Goal: Navigation & Orientation: Find specific page/section

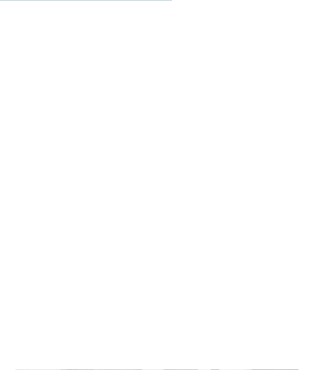
scroll to position [1571, 0]
click at [299, 126] on icon at bounding box center [297, 134] width 21 height 17
click at [293, 126] on icon at bounding box center [297, 134] width 21 height 17
click at [295, 126] on icon at bounding box center [297, 134] width 21 height 17
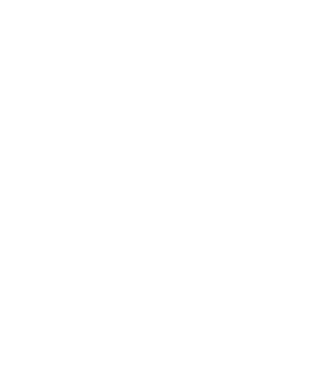
click at [296, 126] on icon at bounding box center [297, 134] width 21 height 17
click at [294, 126] on icon at bounding box center [297, 134] width 21 height 17
click at [299, 126] on icon at bounding box center [297, 134] width 21 height 17
click at [297, 126] on icon at bounding box center [297, 134] width 21 height 17
click at [296, 126] on icon at bounding box center [297, 134] width 21 height 17
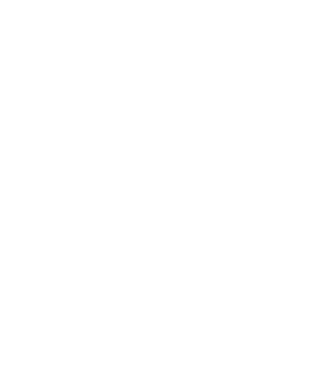
click at [296, 126] on icon at bounding box center [297, 134] width 21 height 17
click at [297, 126] on icon at bounding box center [297, 134] width 21 height 17
click at [295, 126] on icon at bounding box center [297, 134] width 21 height 17
click at [18, 126] on icon at bounding box center [16, 134] width 21 height 17
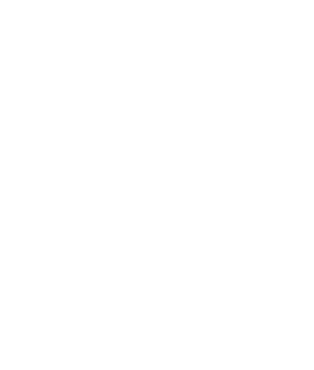
click at [293, 126] on icon at bounding box center [297, 134] width 21 height 17
click at [300, 126] on icon at bounding box center [297, 134] width 21 height 17
click at [296, 126] on icon at bounding box center [297, 134] width 21 height 17
click at [294, 126] on icon at bounding box center [297, 134] width 21 height 17
click at [295, 126] on icon at bounding box center [297, 134] width 21 height 17
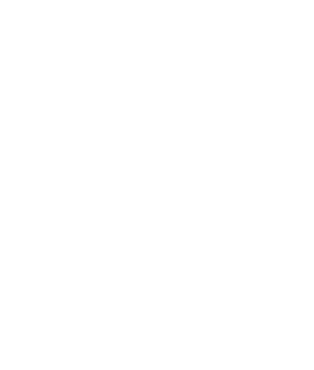
click at [297, 126] on icon at bounding box center [297, 134] width 21 height 17
click at [296, 126] on icon at bounding box center [297, 134] width 21 height 17
click at [297, 126] on icon at bounding box center [297, 134] width 21 height 17
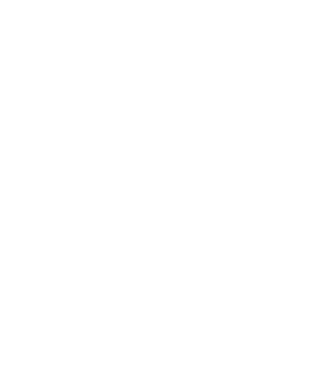
click at [296, 126] on icon at bounding box center [297, 134] width 21 height 17
click at [298, 126] on icon at bounding box center [297, 134] width 21 height 17
click at [296, 126] on icon at bounding box center [297, 134] width 21 height 17
click at [295, 126] on icon at bounding box center [297, 134] width 21 height 17
click at [292, 126] on icon at bounding box center [297, 134] width 21 height 17
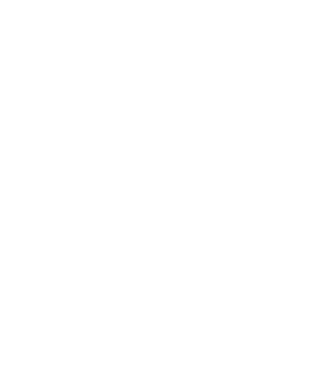
click at [293, 126] on icon at bounding box center [297, 134] width 21 height 17
click at [293, 151] on icon at bounding box center [297, 159] width 21 height 17
click at [298, 151] on icon at bounding box center [297, 159] width 21 height 17
click at [300, 105] on icon at bounding box center [298, 112] width 17 height 14
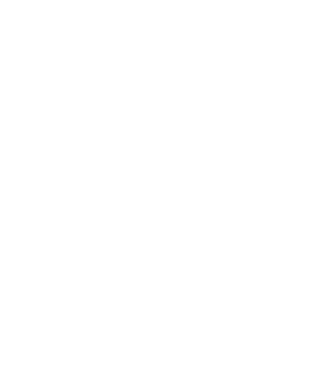
click at [298, 151] on icon at bounding box center [297, 159] width 21 height 17
click at [293, 151] on icon at bounding box center [297, 159] width 21 height 17
click at [297, 151] on icon at bounding box center [297, 159] width 21 height 17
click at [296, 151] on icon at bounding box center [297, 159] width 21 height 17
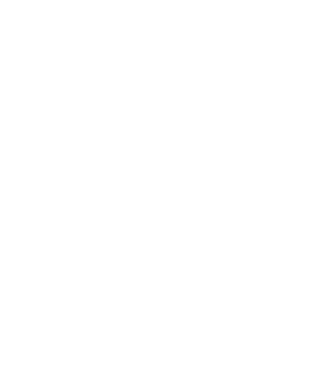
click at [293, 151] on icon at bounding box center [297, 159] width 21 height 17
click at [298, 151] on icon at bounding box center [297, 159] width 21 height 17
click at [296, 151] on icon at bounding box center [297, 159] width 21 height 17
click at [295, 151] on icon at bounding box center [297, 159] width 21 height 17
click at [294, 151] on icon at bounding box center [297, 159] width 21 height 17
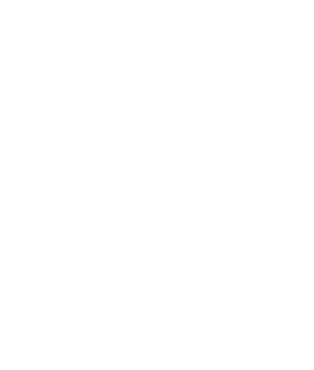
click at [293, 151] on icon at bounding box center [297, 159] width 21 height 17
click at [296, 151] on icon at bounding box center [297, 159] width 21 height 17
click at [19, 151] on icon at bounding box center [16, 159] width 21 height 17
click at [298, 151] on icon at bounding box center [297, 159] width 21 height 17
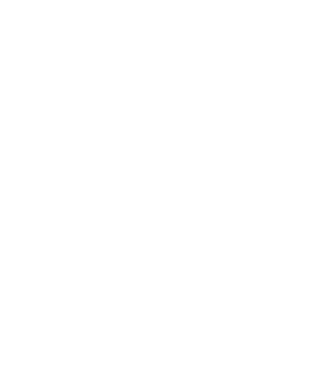
click at [298, 151] on icon at bounding box center [297, 159] width 21 height 17
click at [296, 151] on icon at bounding box center [297, 159] width 21 height 17
click at [294, 151] on icon at bounding box center [297, 159] width 21 height 17
click at [240, 220] on h4 "Falkensteiner Family Resort Lido ****ˢ" at bounding box center [230, 230] width 122 height 21
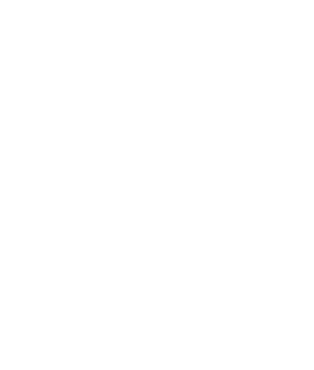
click at [296, 155] on icon at bounding box center [298, 156] width 21 height 17
click at [293, 156] on icon at bounding box center [298, 156] width 21 height 17
